Goal: Transaction & Acquisition: Purchase product/service

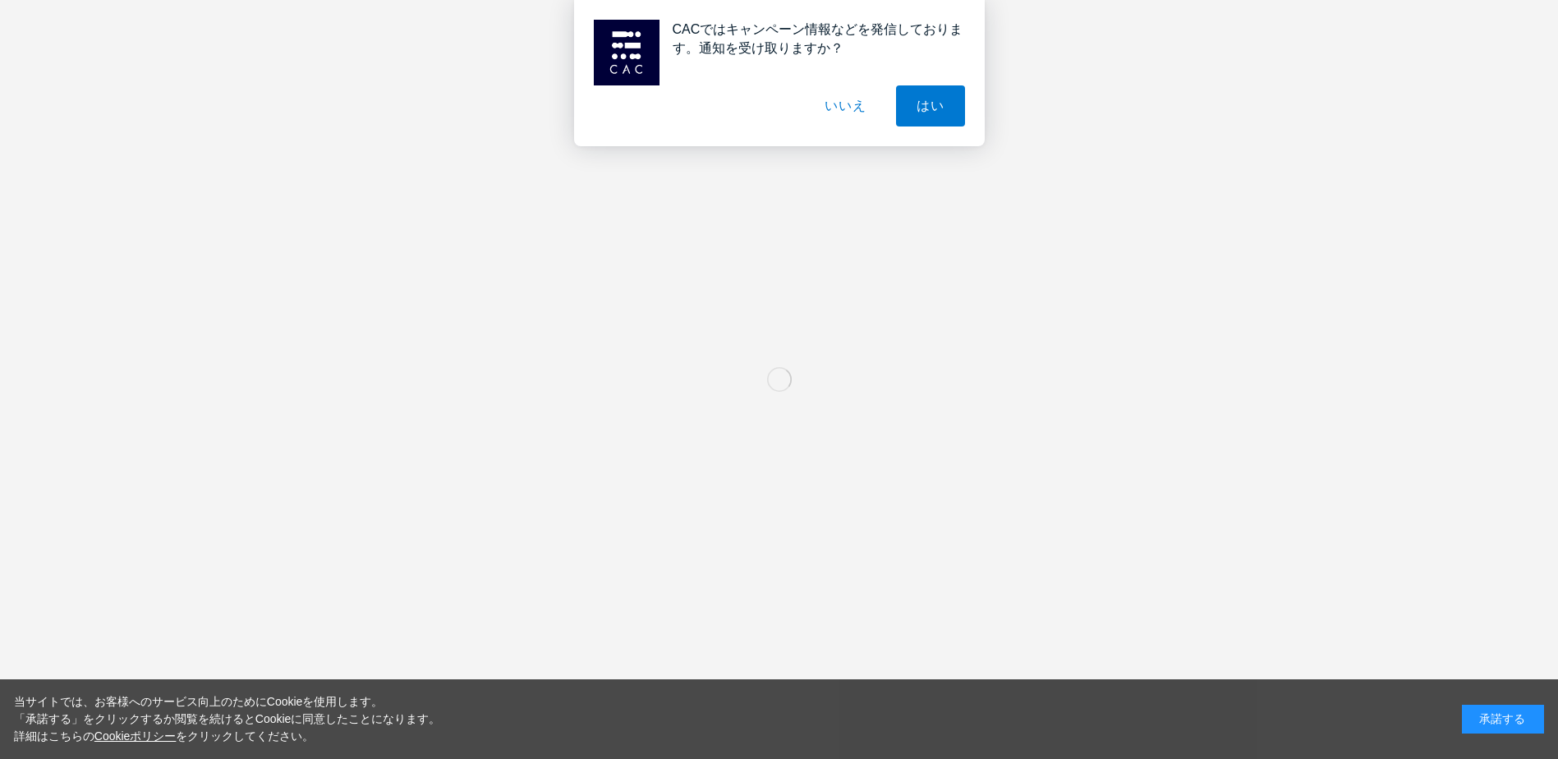
click at [847, 110] on button "いいえ" at bounding box center [845, 105] width 82 height 41
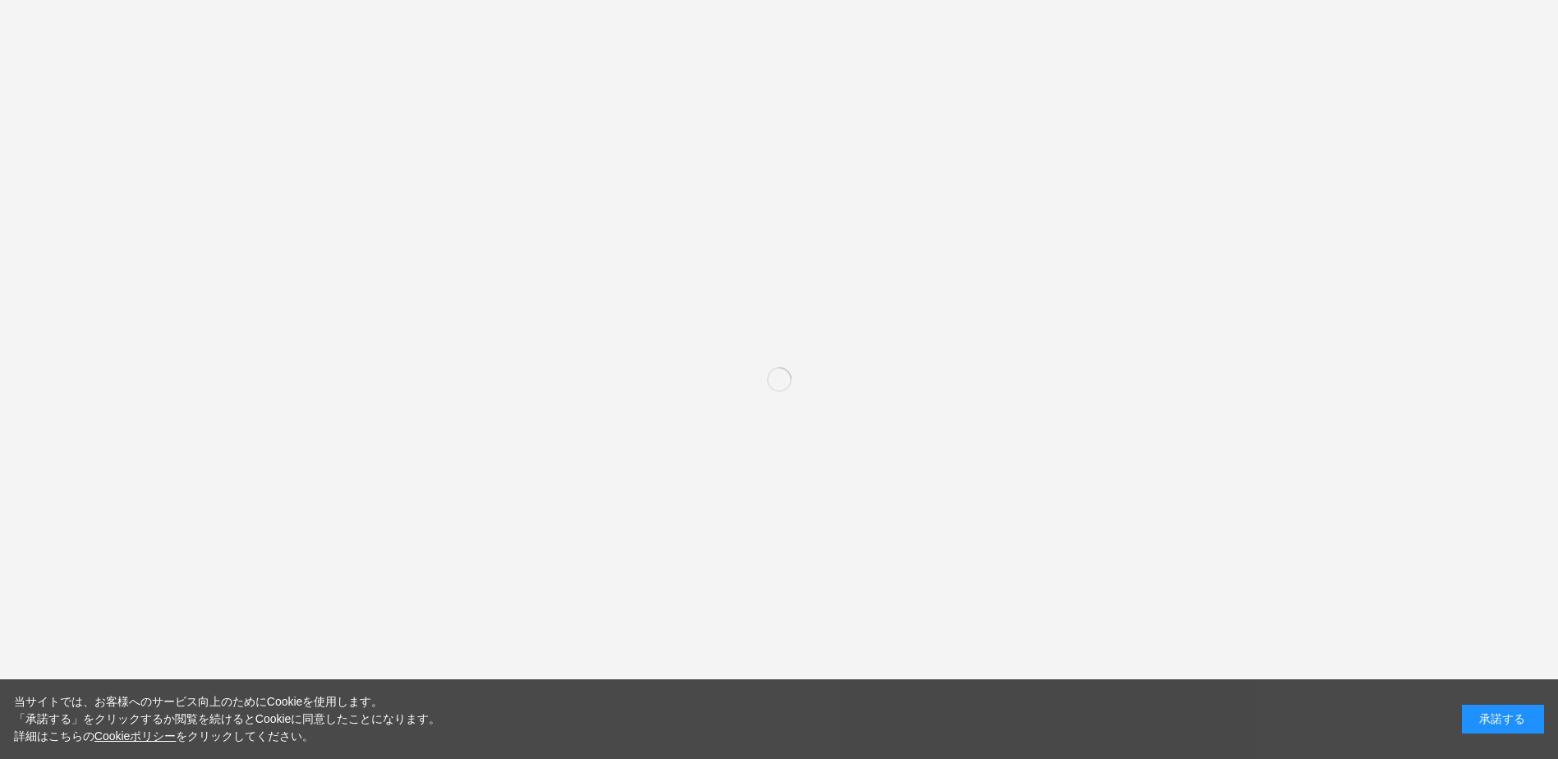
drag, startPoint x: 1514, startPoint y: 716, endPoint x: 1140, endPoint y: 671, distance: 377.1
click at [1512, 716] on div "承諾する" at bounding box center [1502, 718] width 82 height 29
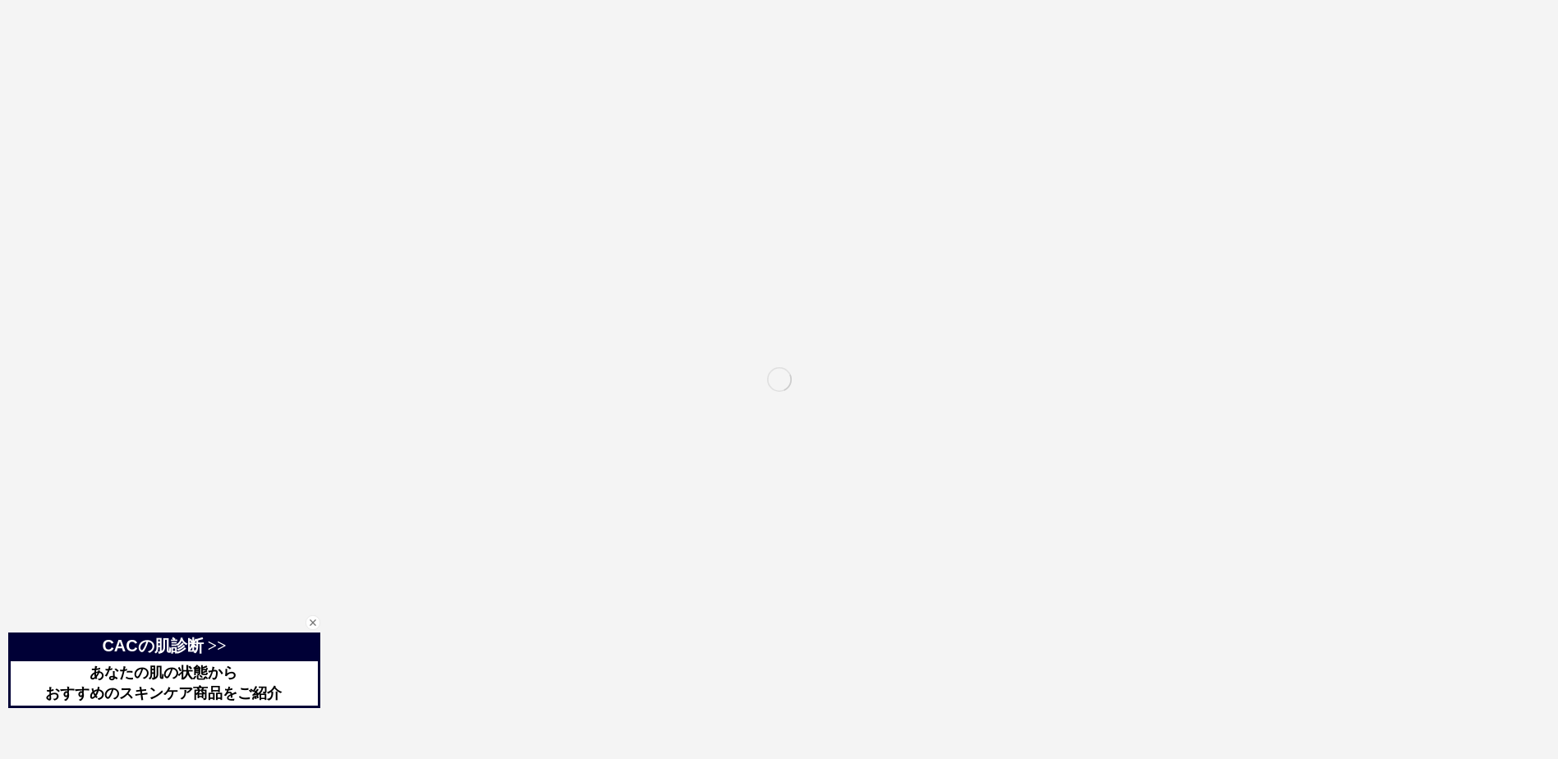
click at [315, 625] on div "閉じる" at bounding box center [312, 622] width 15 height 15
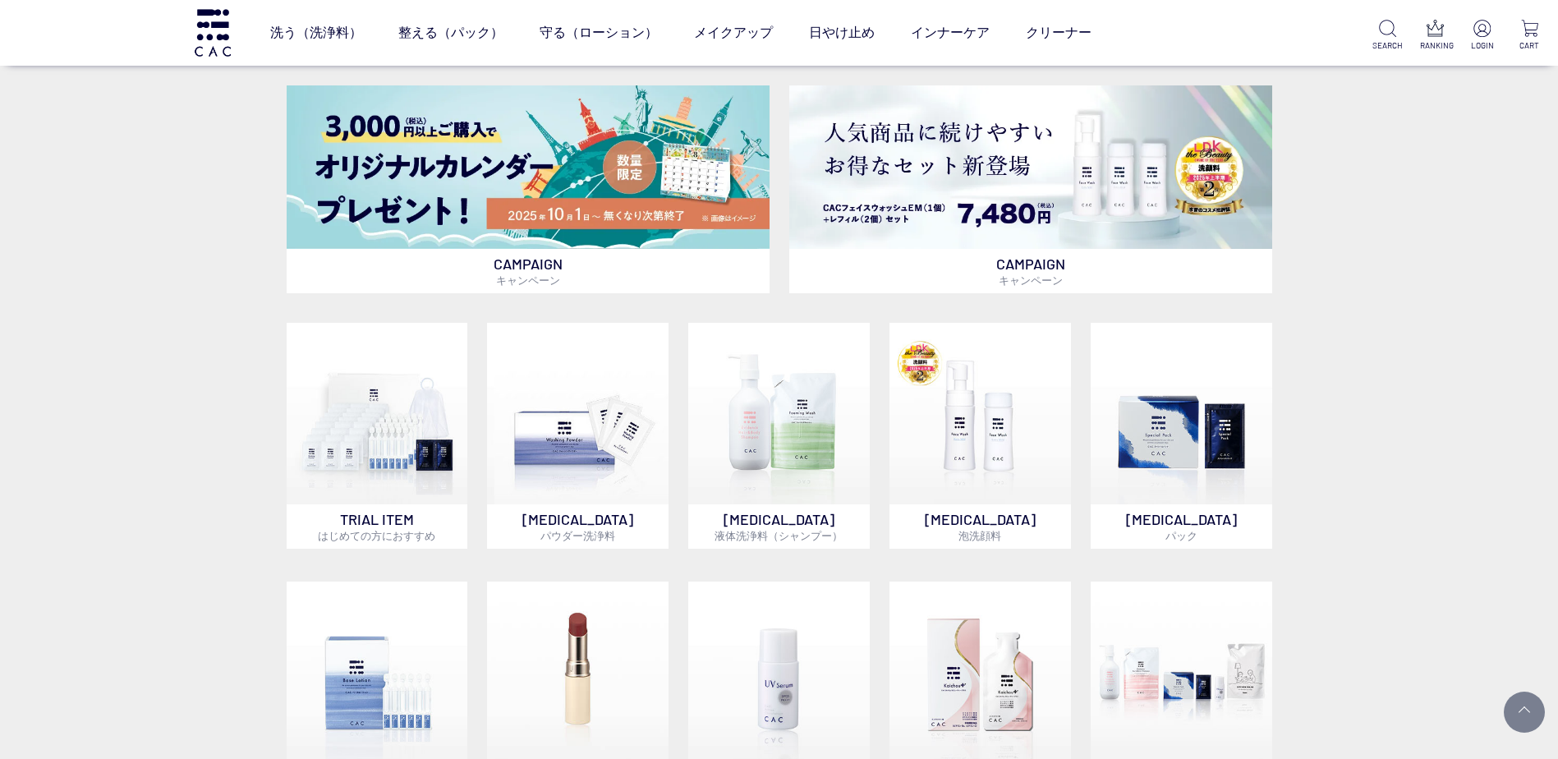
scroll to position [821, 0]
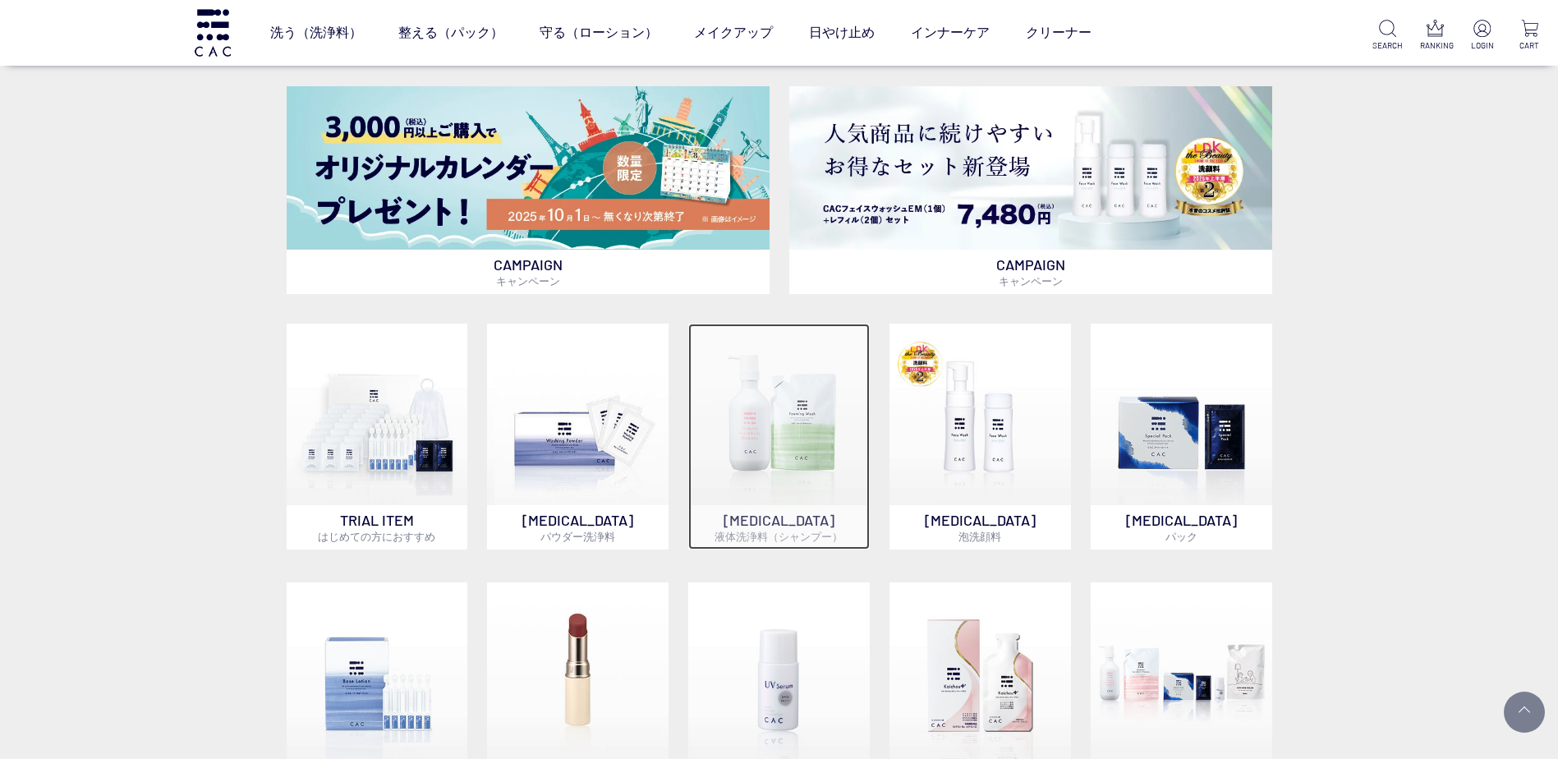
click at [790, 456] on img at bounding box center [778, 413] width 181 height 181
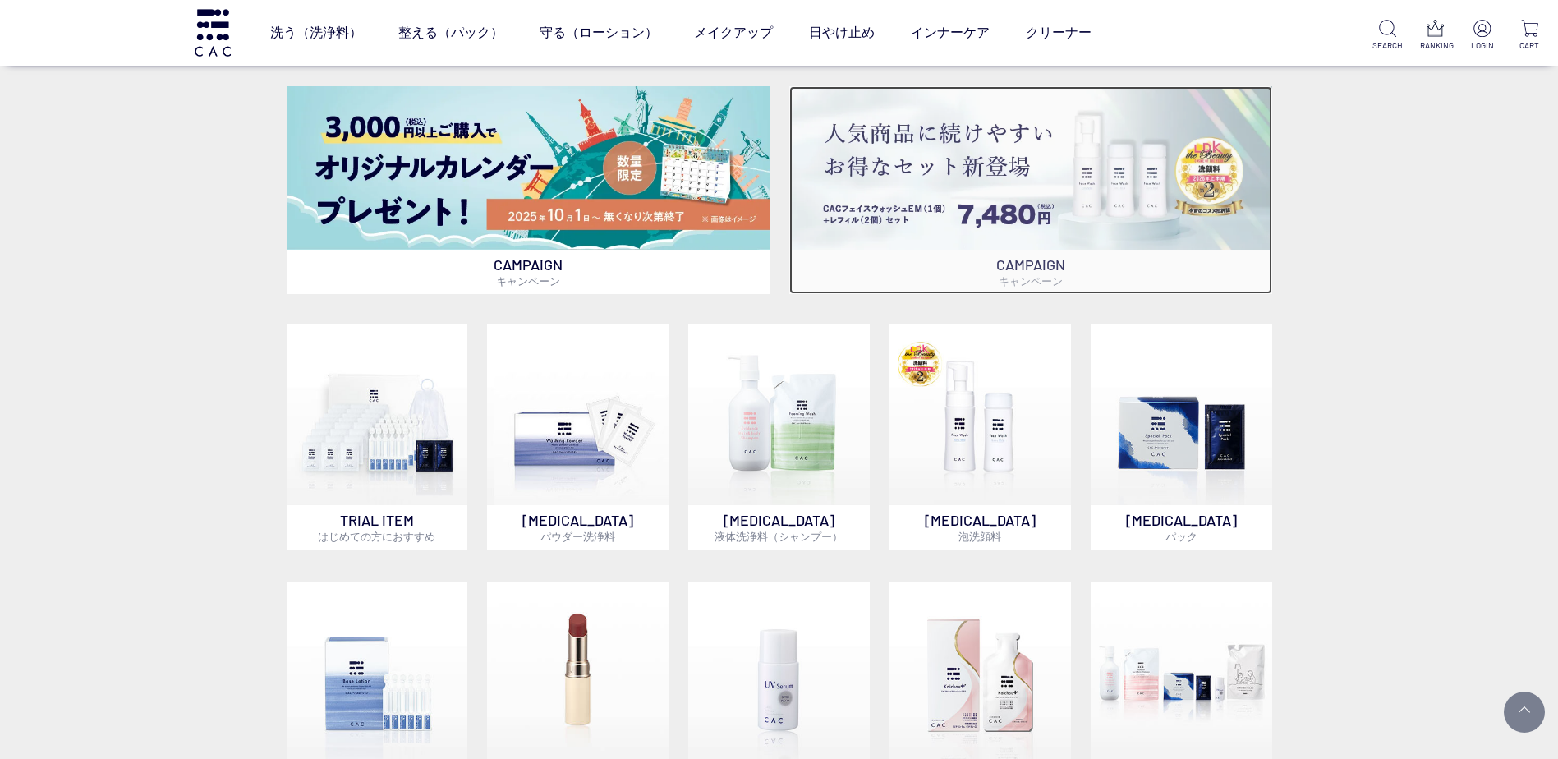
click at [904, 270] on p "CAMPAIGN キャンペーン" at bounding box center [1030, 272] width 483 height 44
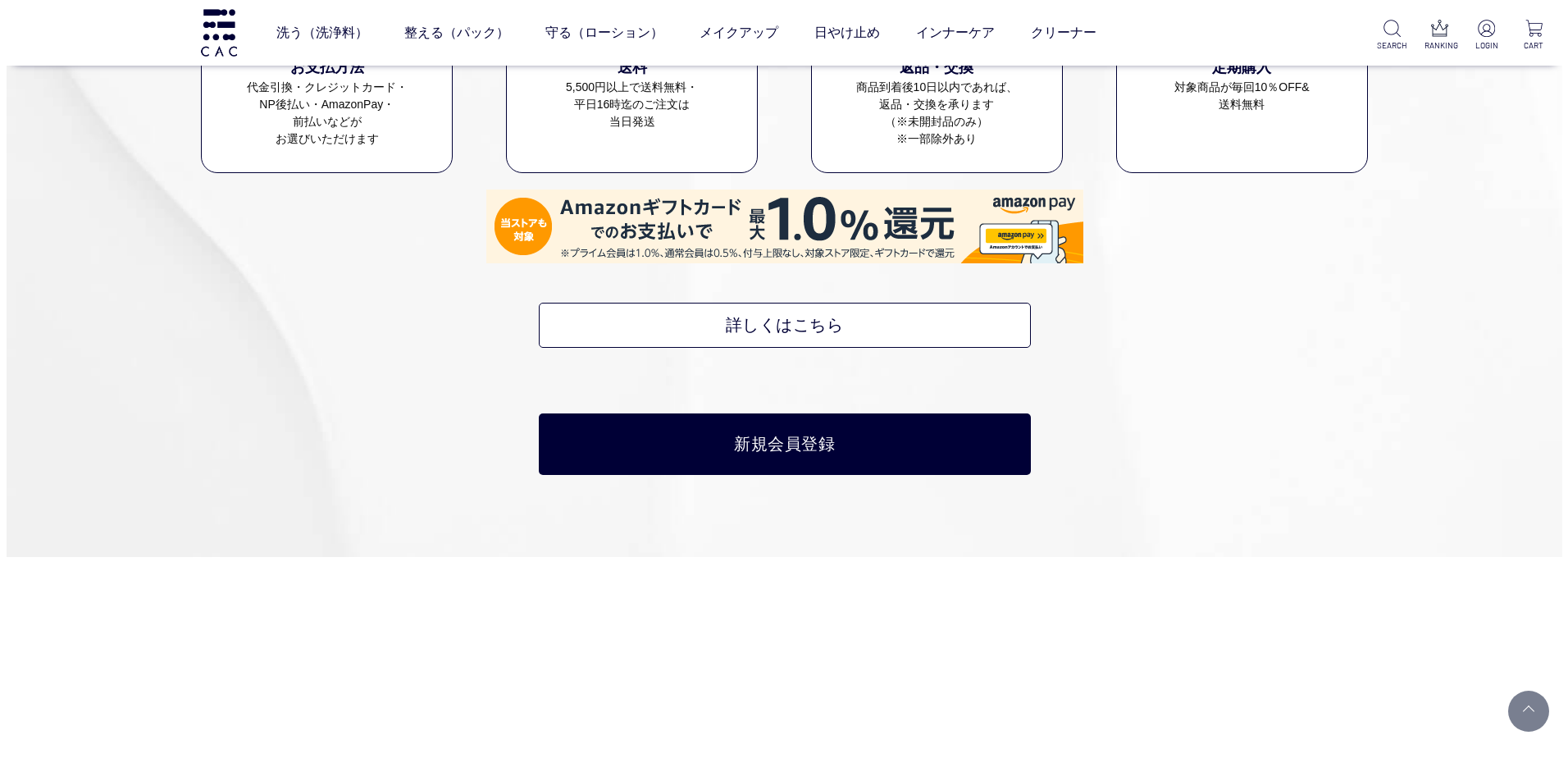
scroll to position [8200, 0]
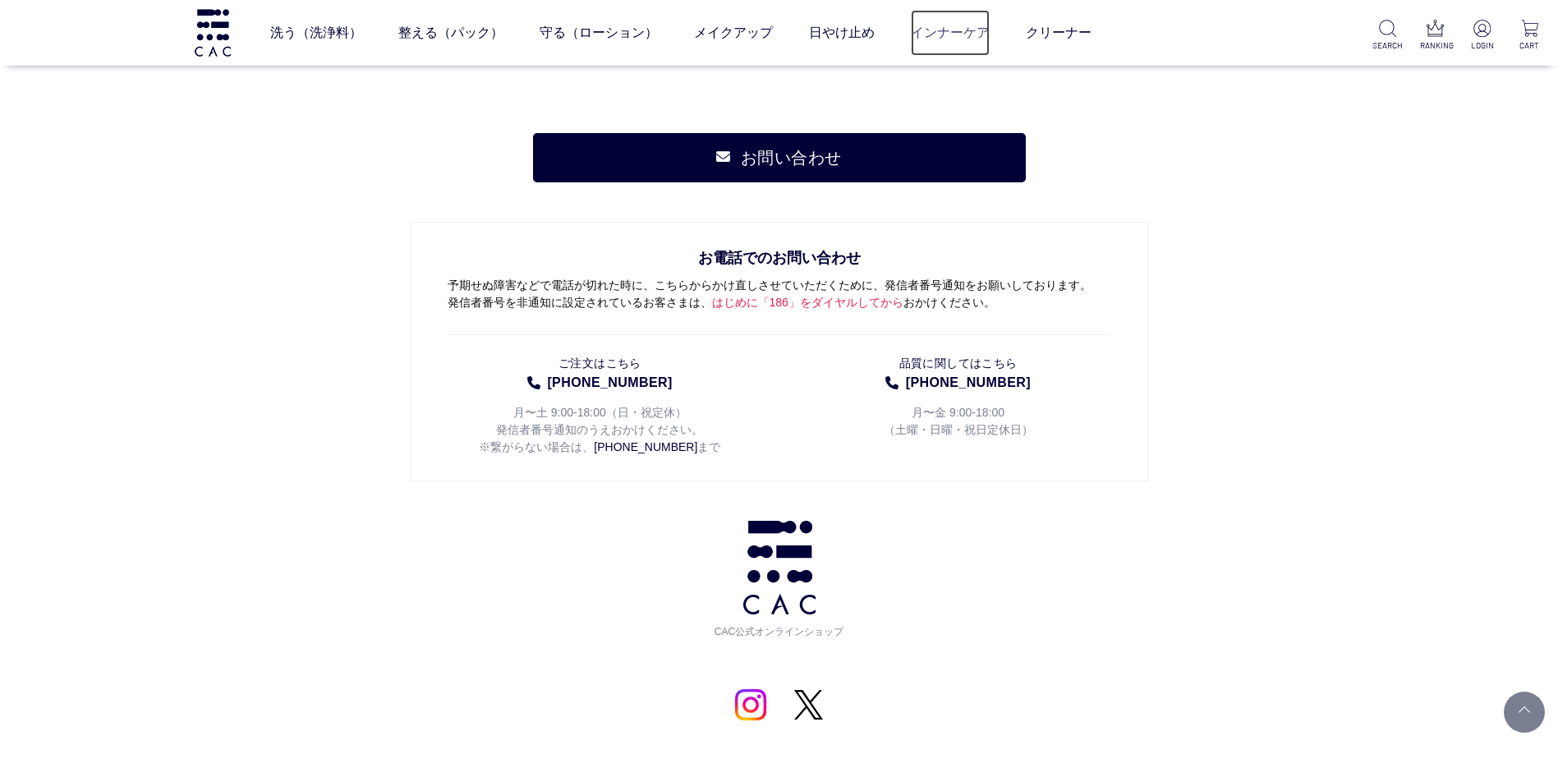
click at [952, 30] on link "インナーケア" at bounding box center [950, 33] width 79 height 46
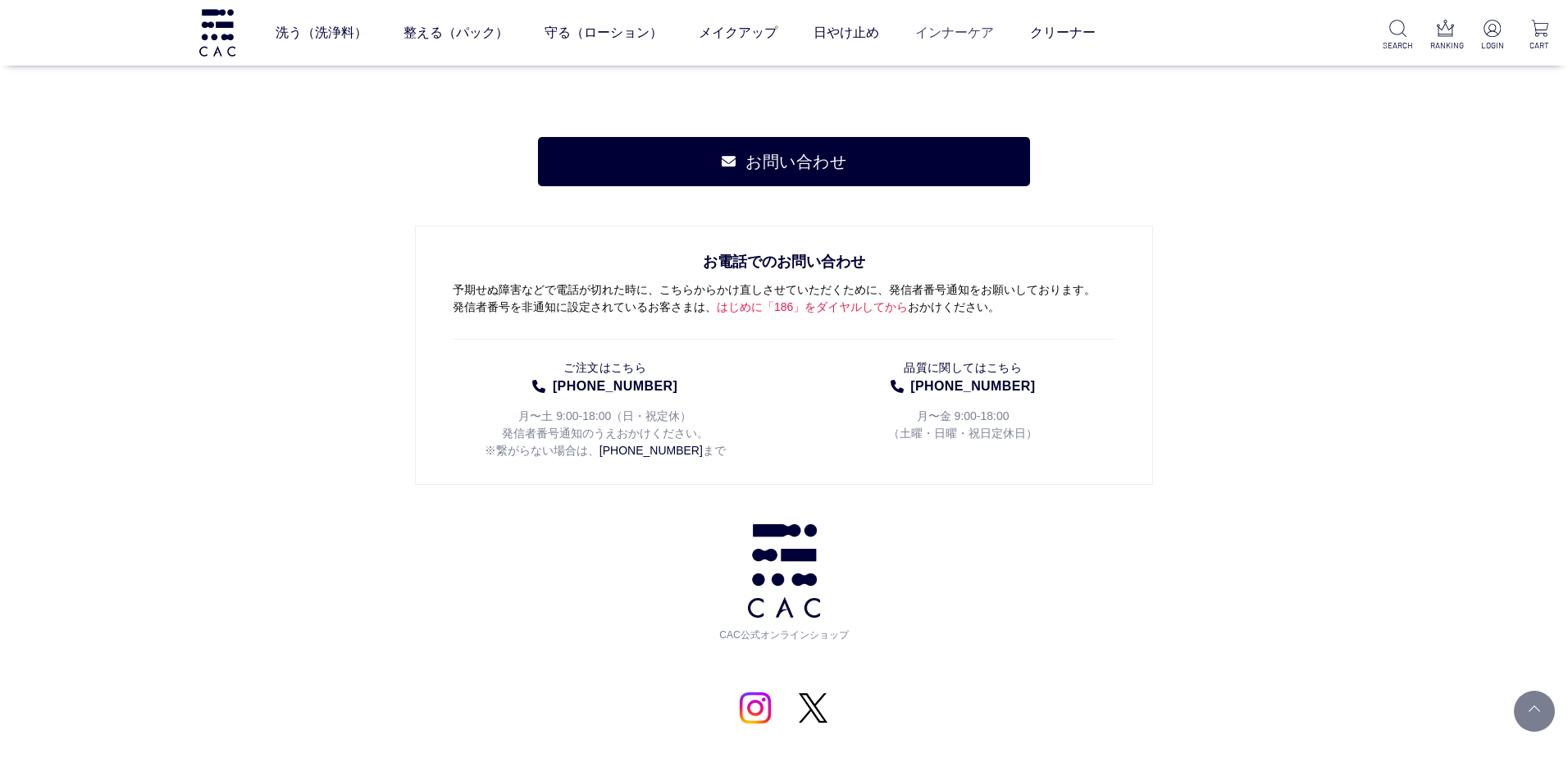
scroll to position [8204, 0]
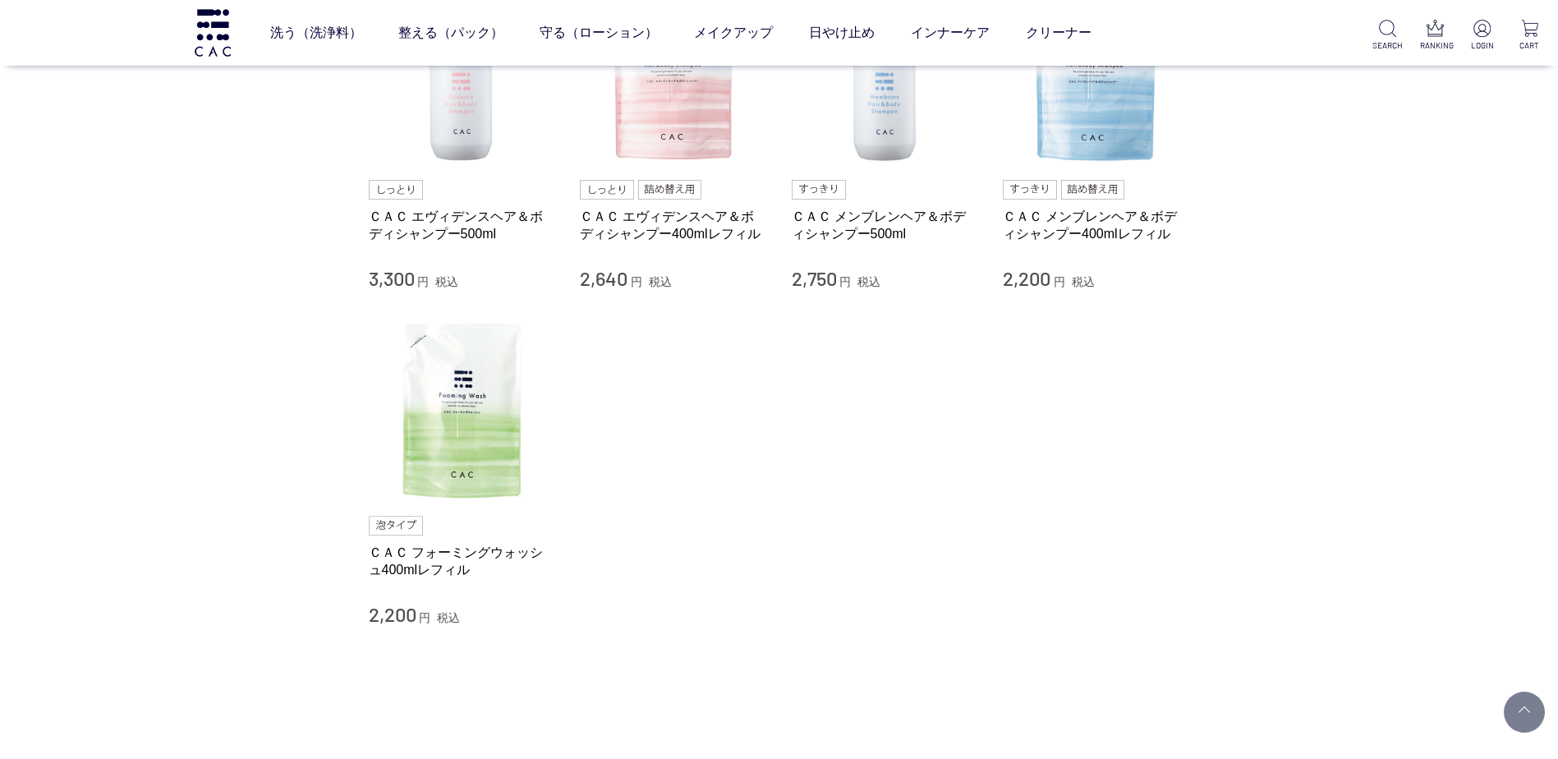
scroll to position [493, 0]
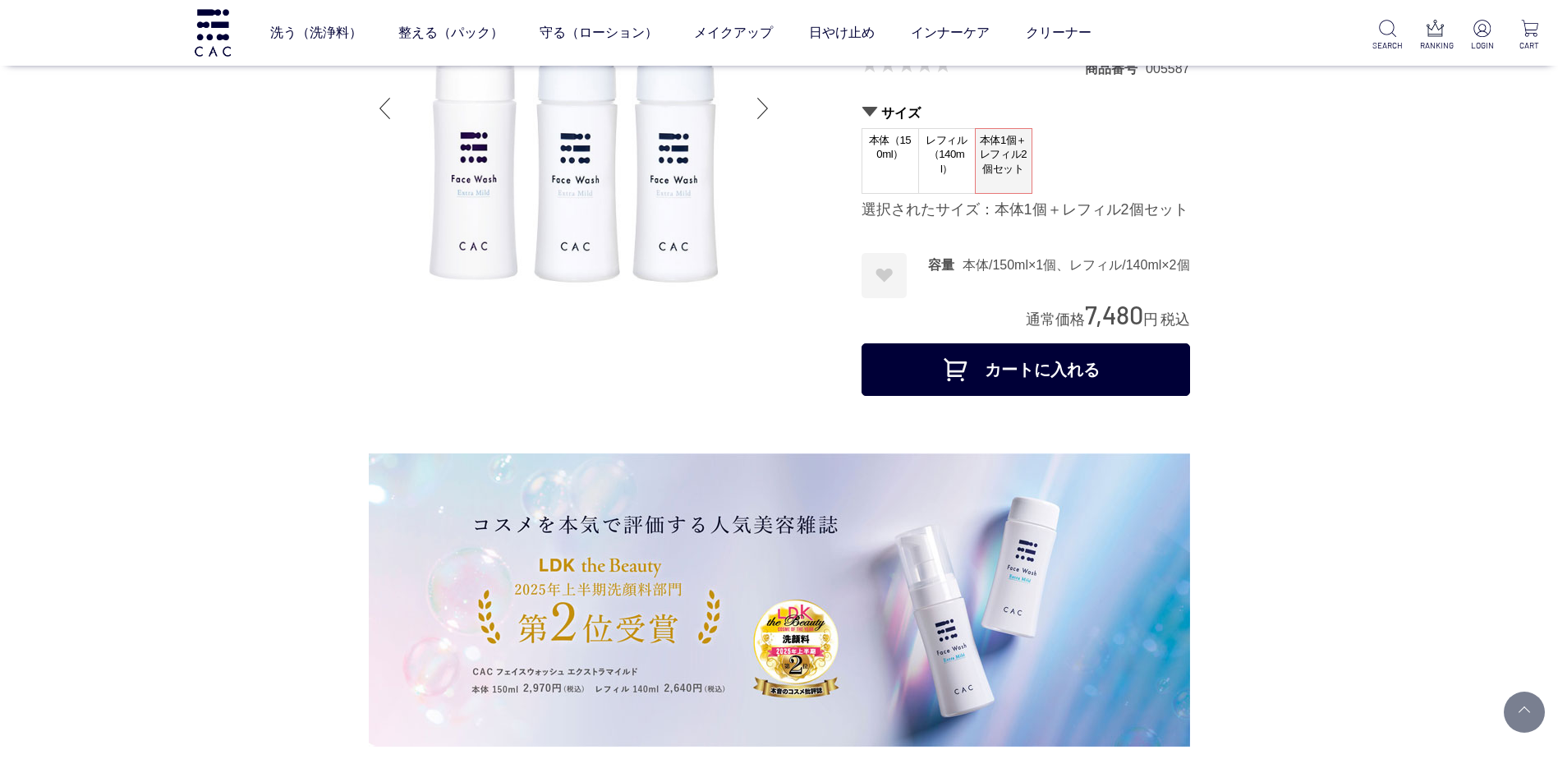
scroll to position [164, 0]
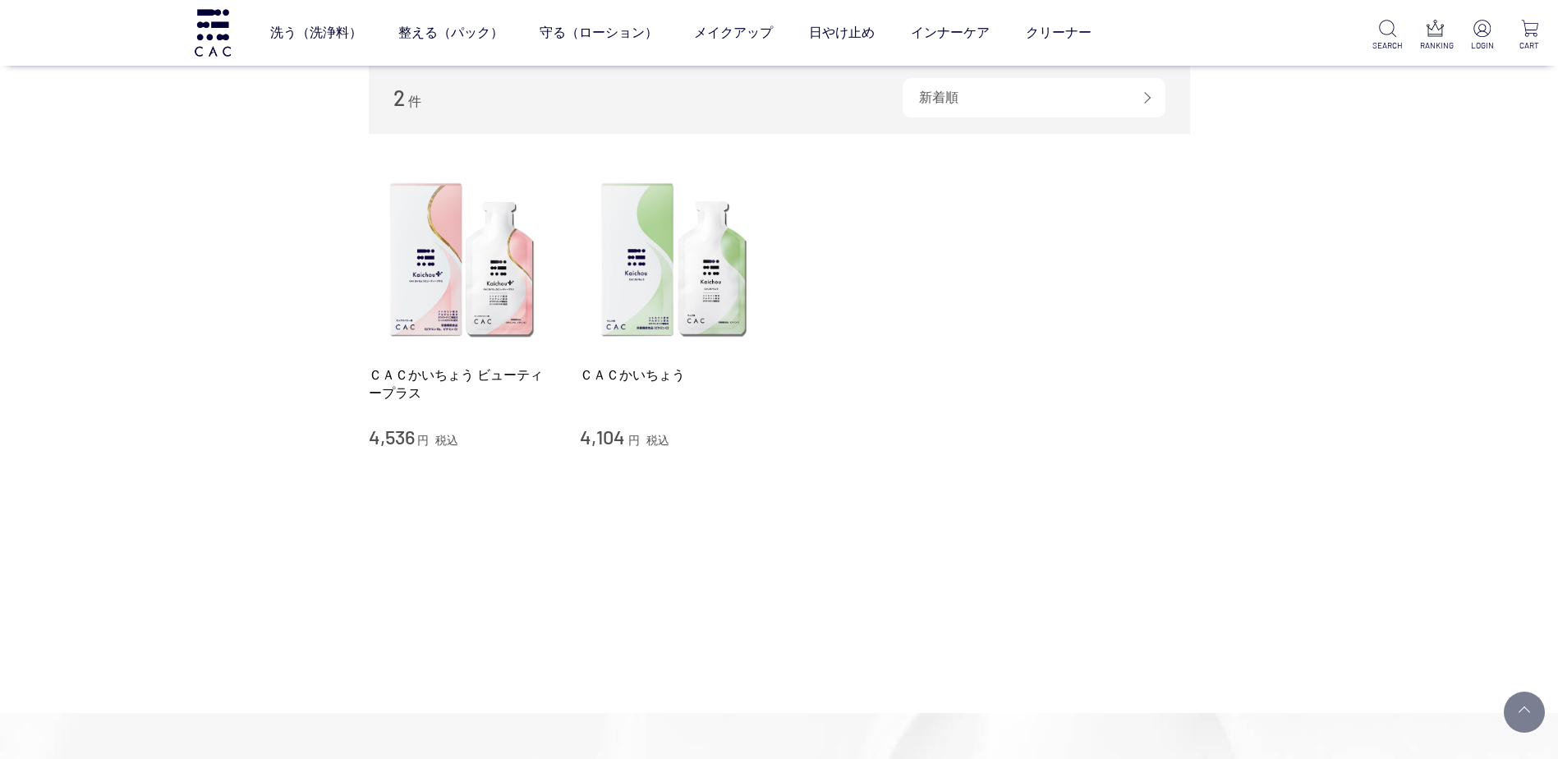
scroll to position [164, 0]
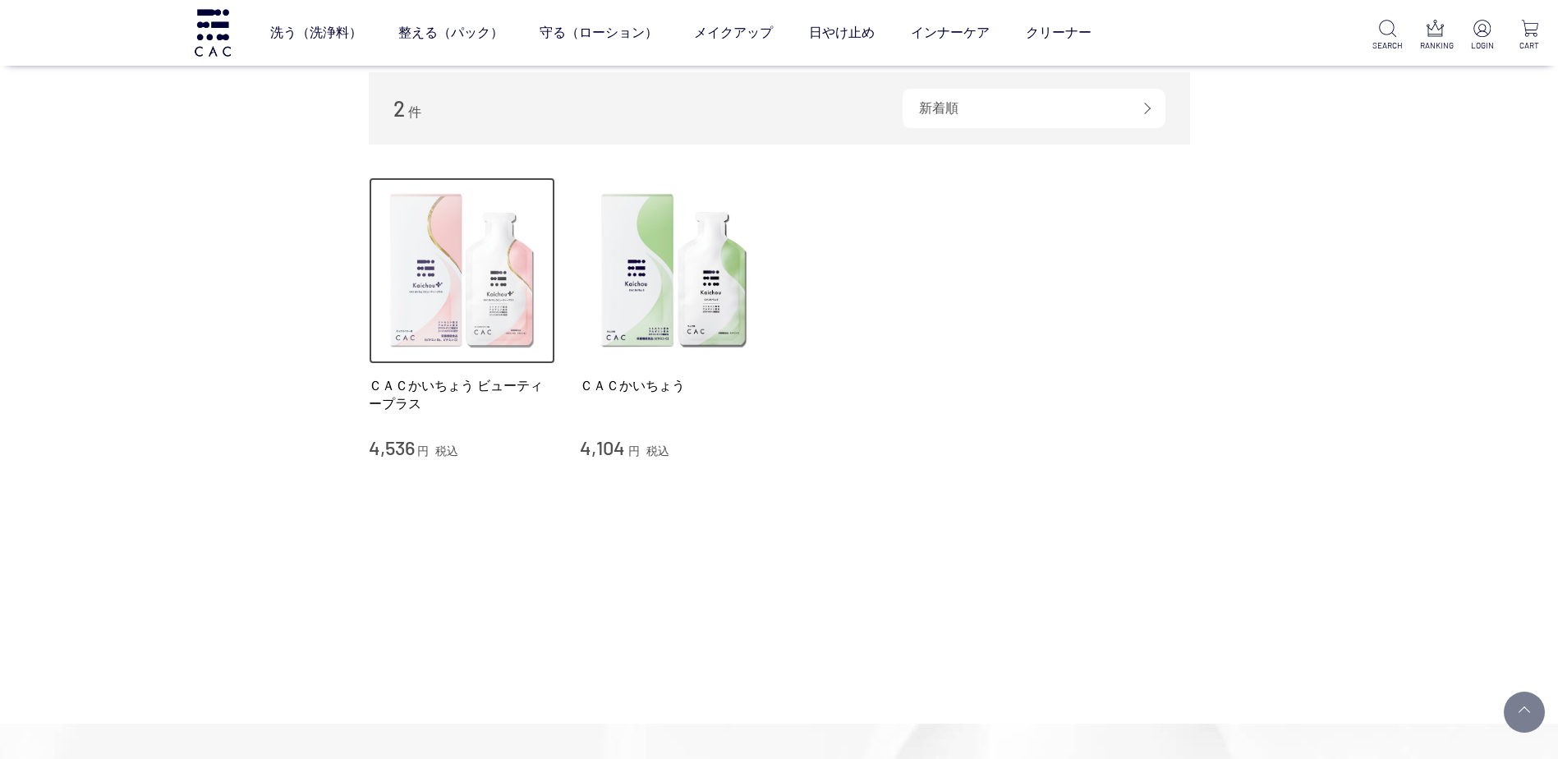
click at [422, 330] on img at bounding box center [462, 270] width 187 height 187
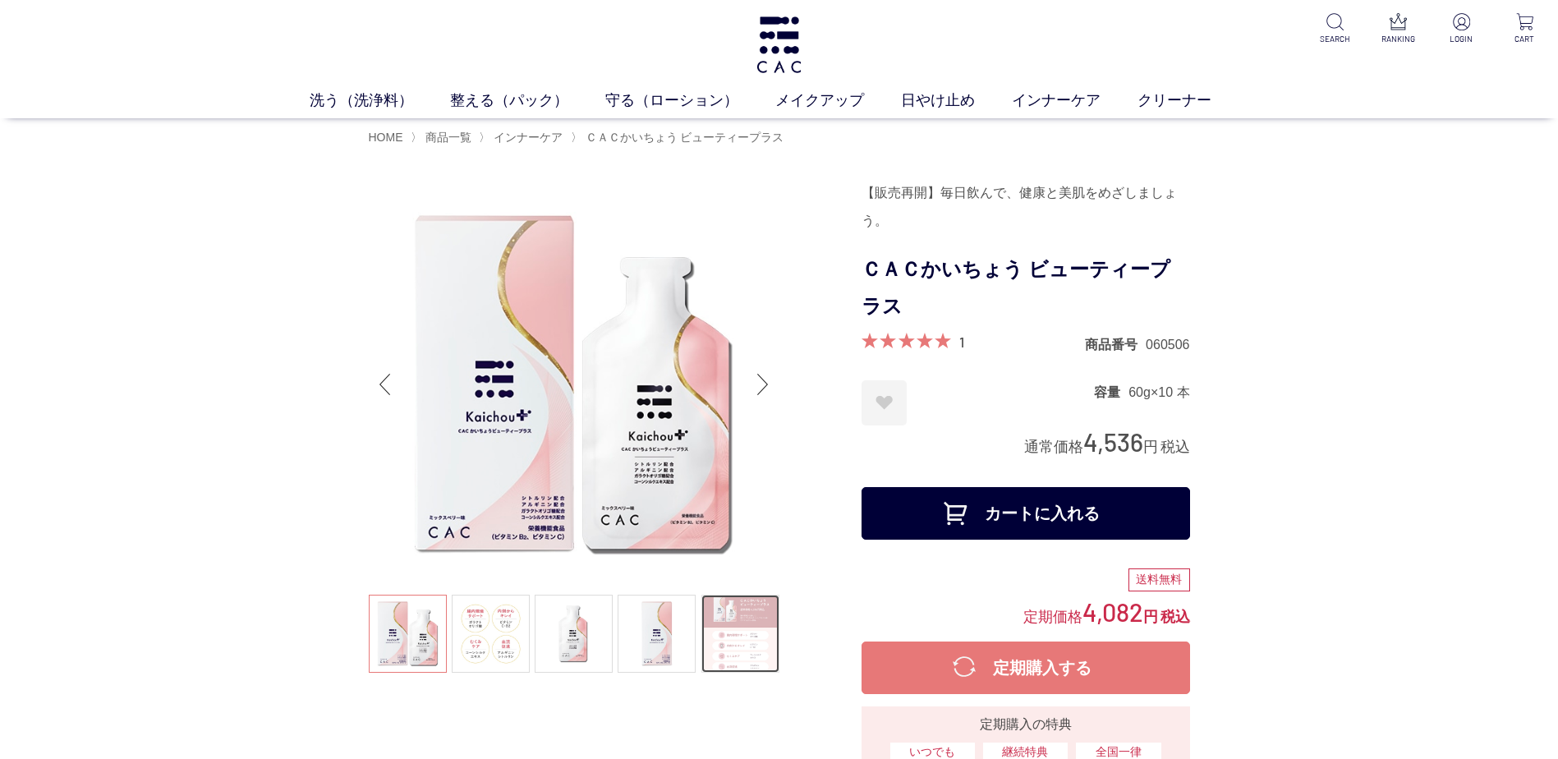
click at [769, 640] on link at bounding box center [740, 633] width 78 height 78
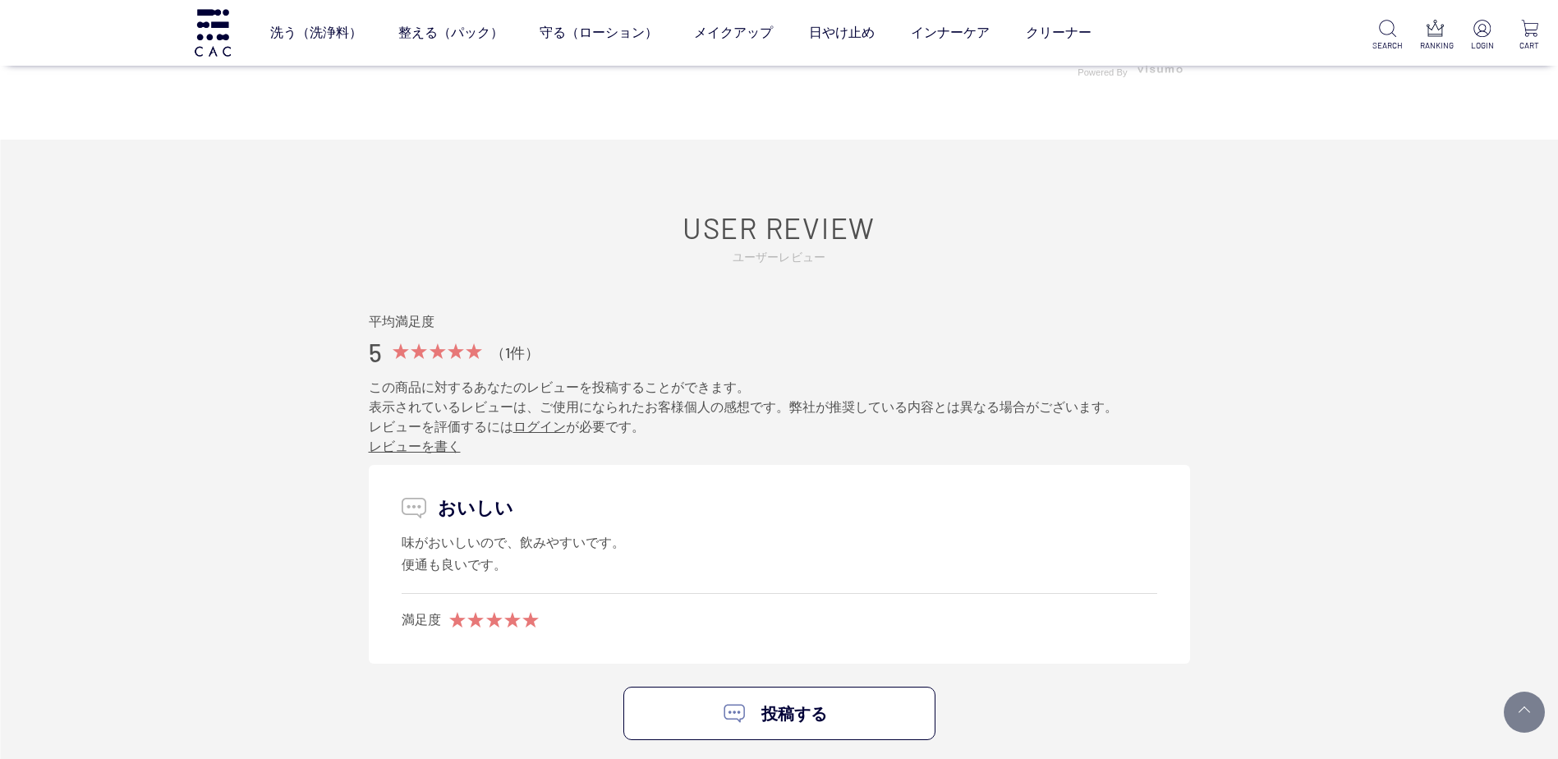
scroll to position [6733, 0]
